Goal: Understand process/instructions

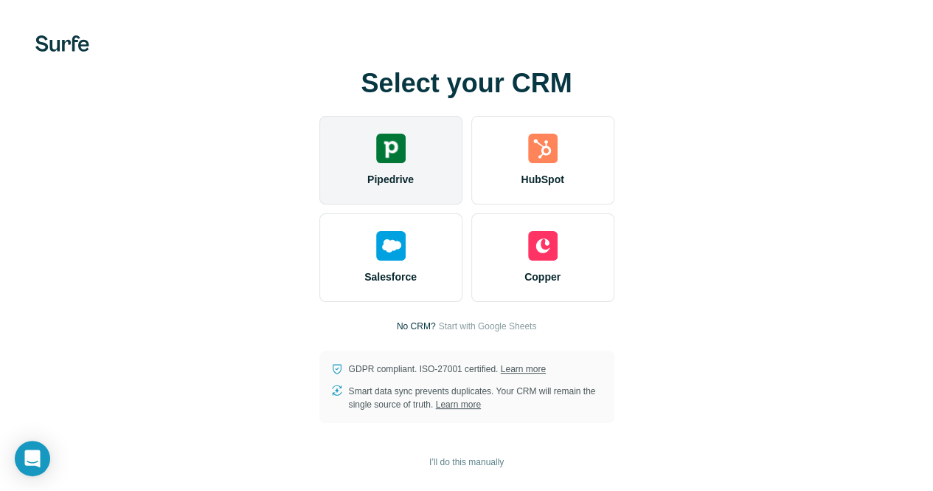
click at [376, 142] on img at bounding box center [391, 149] width 30 height 30
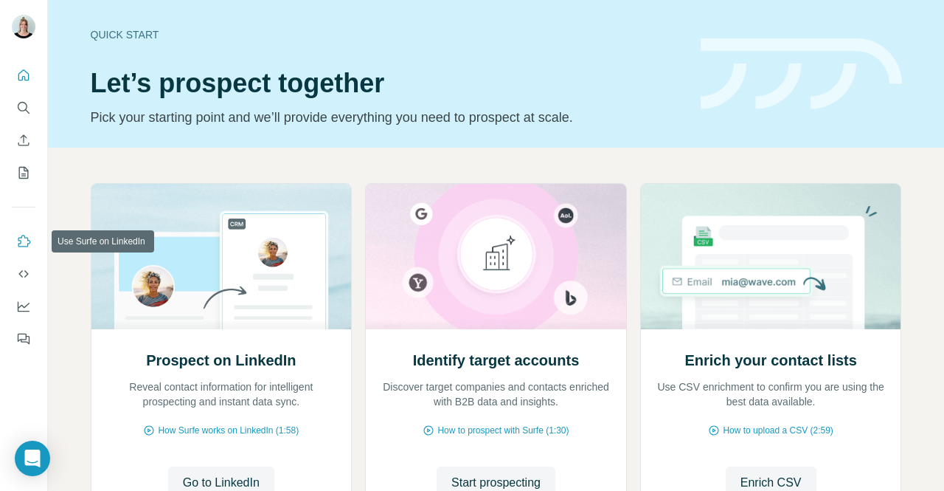
click at [24, 241] on icon "Use Surfe on LinkedIn" at bounding box center [23, 241] width 15 height 15
click at [22, 237] on icon "Use Surfe on LinkedIn" at bounding box center [23, 241] width 15 height 15
